Goal: Task Accomplishment & Management: Manage account settings

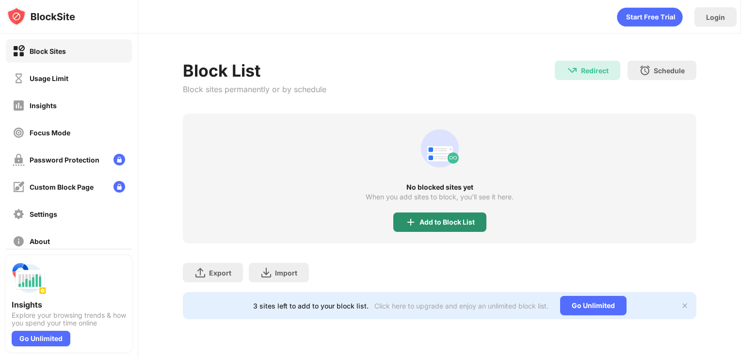
click at [468, 226] on div "Add to Block List" at bounding box center [440, 222] width 93 height 19
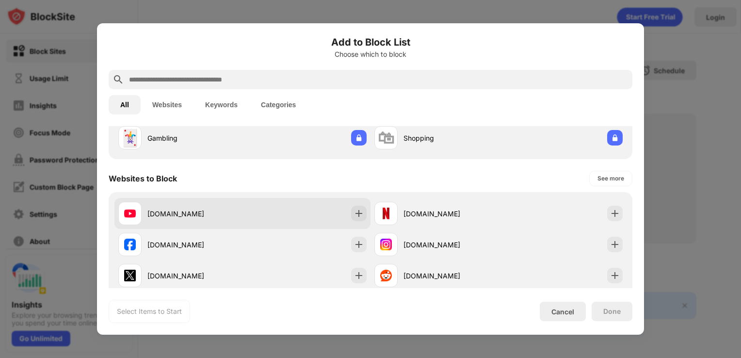
scroll to position [97, 0]
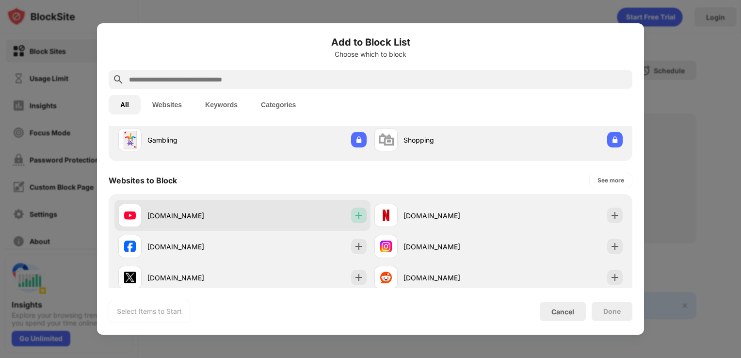
click at [351, 215] on div at bounding box center [359, 216] width 16 height 16
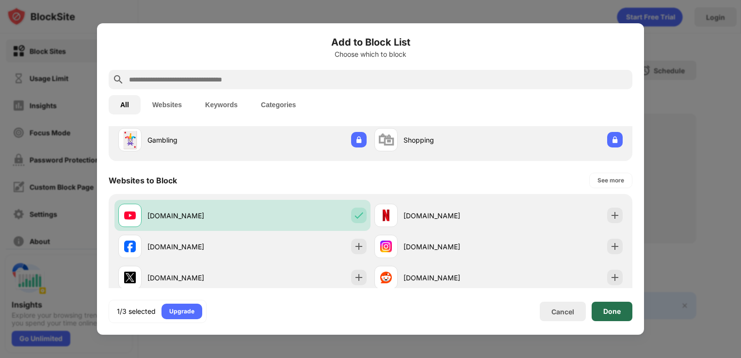
click at [624, 316] on div "Done" at bounding box center [612, 311] width 41 height 19
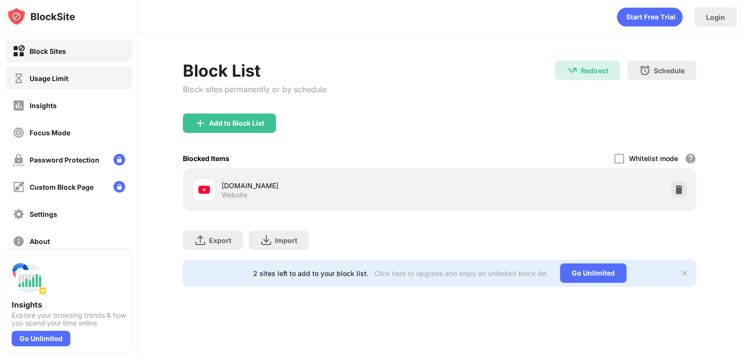
click at [68, 81] on div "Usage Limit" at bounding box center [69, 77] width 126 height 23
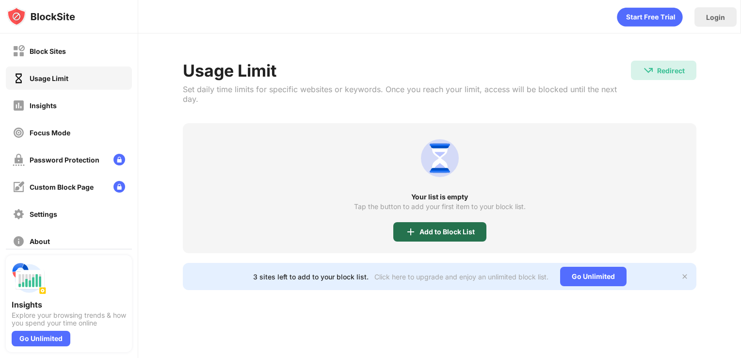
click at [435, 228] on div "Add to Block List" at bounding box center [447, 232] width 55 height 8
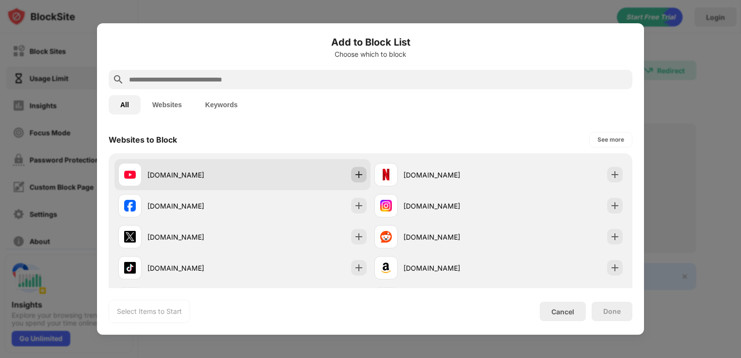
click at [359, 176] on img at bounding box center [359, 175] width 10 height 10
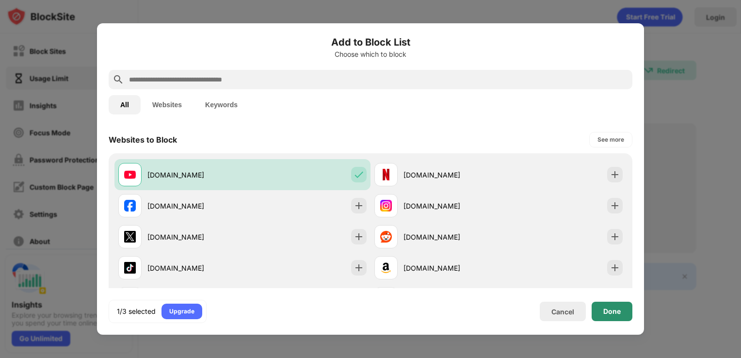
click at [597, 311] on div "Done" at bounding box center [612, 311] width 41 height 19
